Goal: Transaction & Acquisition: Purchase product/service

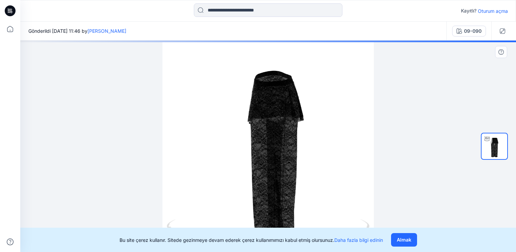
drag, startPoint x: 305, startPoint y: 154, endPoint x: 256, endPoint y: 147, distance: 50.1
click at [256, 147] on div at bounding box center [267, 145] width 495 height 211
click at [411, 244] on button "Almak" at bounding box center [404, 239] width 26 height 13
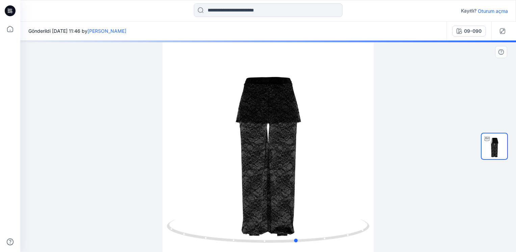
drag, startPoint x: 307, startPoint y: 184, endPoint x: 184, endPoint y: 164, distance: 125.4
click at [184, 164] on div at bounding box center [267, 145] width 495 height 211
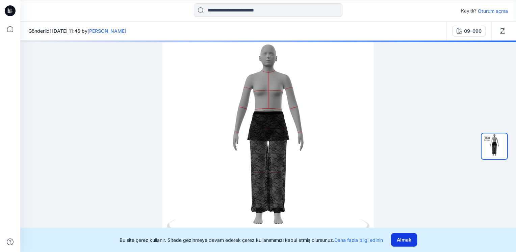
click at [405, 242] on button "Almak" at bounding box center [404, 239] width 26 height 13
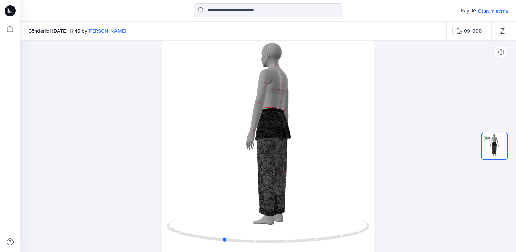
drag, startPoint x: 327, startPoint y: 189, endPoint x: 85, endPoint y: 154, distance: 244.0
click at [85, 154] on div at bounding box center [267, 145] width 495 height 211
